Goal: Navigation & Orientation: Find specific page/section

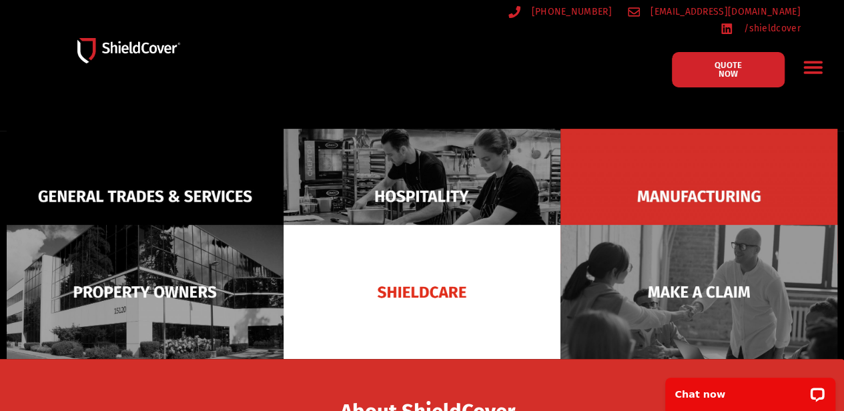
click at [810, 61] on icon "Menu Toggle" at bounding box center [813, 67] width 19 height 13
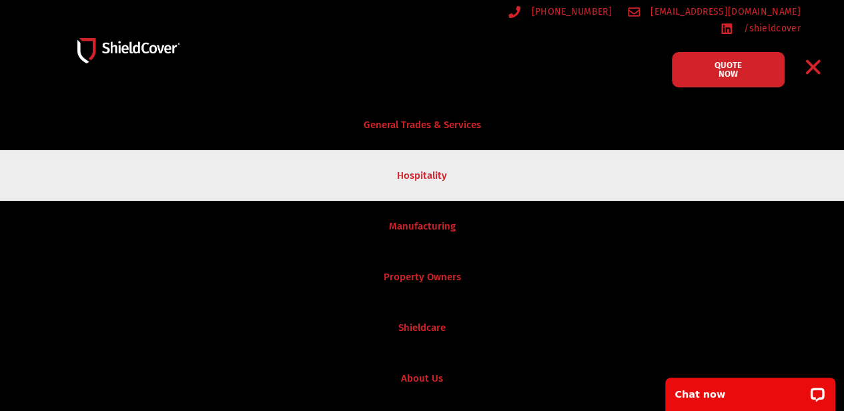
click at [419, 151] on link "Hospitality" at bounding box center [422, 175] width 844 height 51
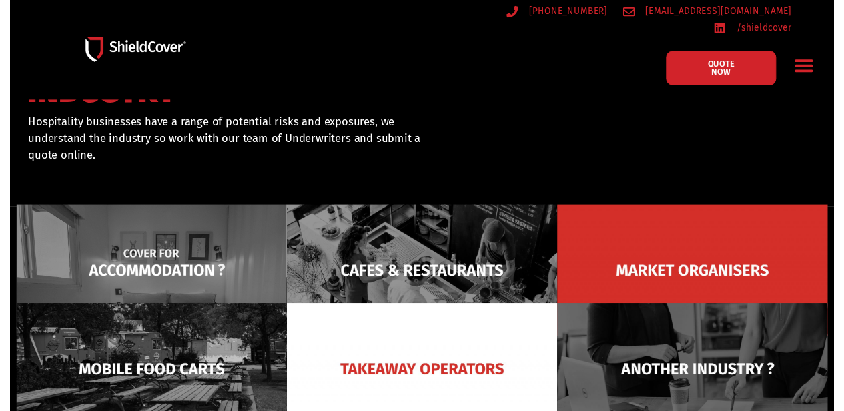
scroll to position [133, 0]
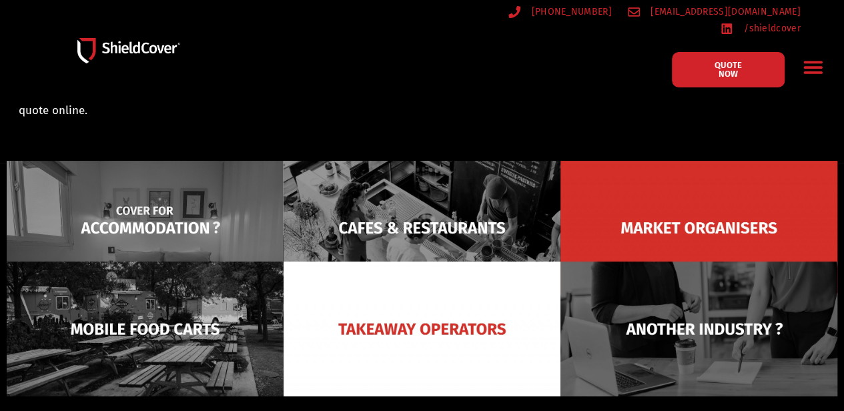
click at [191, 213] on img at bounding box center [145, 228] width 277 height 134
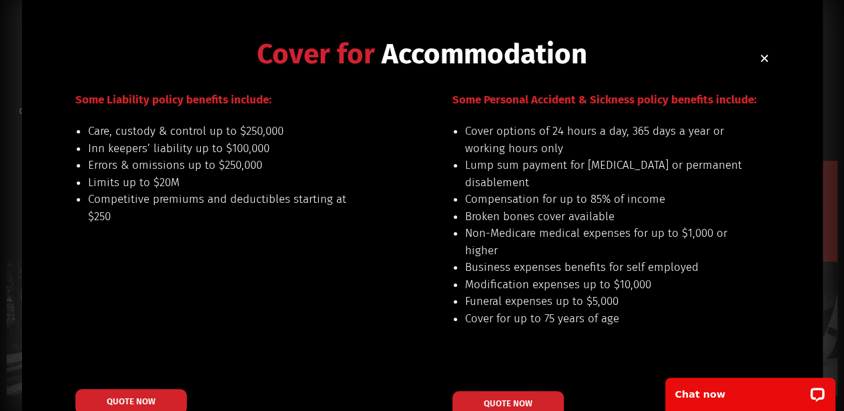
scroll to position [35, 0]
